Goal: Navigation & Orientation: Understand site structure

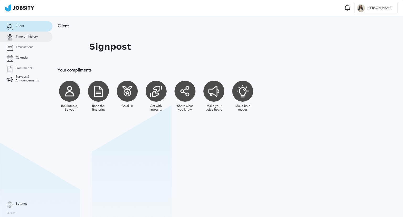
click at [24, 38] on span "Time off history" at bounding box center [27, 37] width 22 height 4
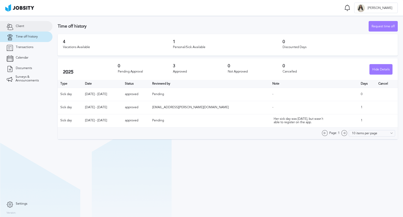
click at [27, 27] on link "Client" at bounding box center [26, 26] width 52 height 10
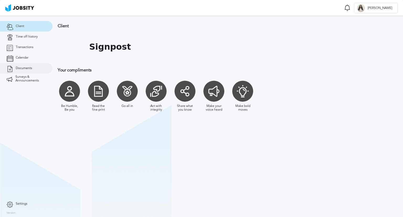
click at [34, 69] on link "Documents" at bounding box center [26, 68] width 52 height 10
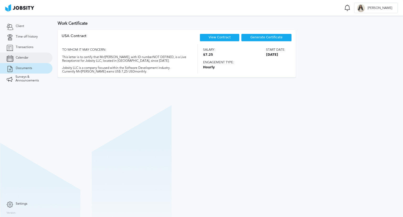
click at [25, 58] on span "Calendar" at bounding box center [22, 58] width 13 height 4
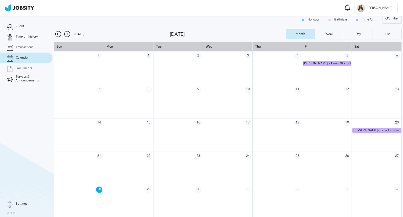
scroll to position [7, 0]
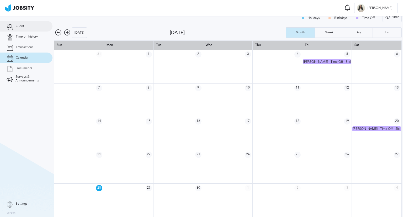
click at [27, 24] on link "Client" at bounding box center [26, 26] width 52 height 10
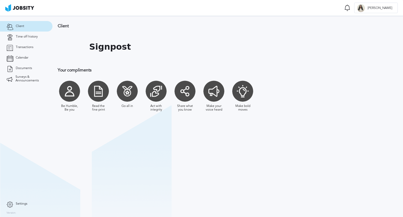
click at [109, 90] on div at bounding box center [98, 91] width 21 height 21
click at [16, 68] on span "Documents" at bounding box center [24, 68] width 16 height 4
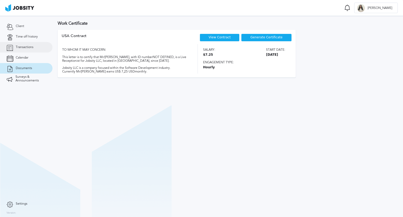
click at [28, 49] on span "Transactions" at bounding box center [25, 47] width 18 height 4
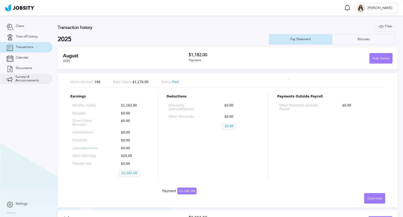
click at [35, 78] on span "Surveys & Announcements" at bounding box center [30, 78] width 30 height 7
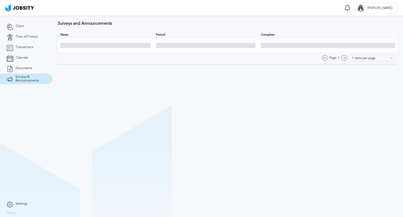
type input "10 items per page"
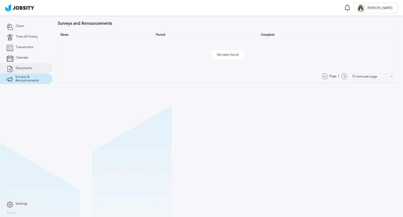
click at [31, 73] on link "Documents" at bounding box center [26, 68] width 52 height 10
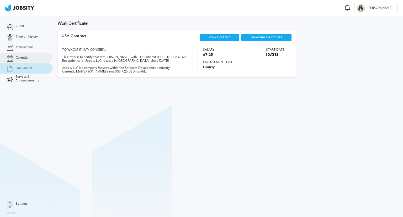
click at [31, 62] on link "Calendar" at bounding box center [26, 57] width 52 height 10
